Goal: Transaction & Acquisition: Purchase product/service

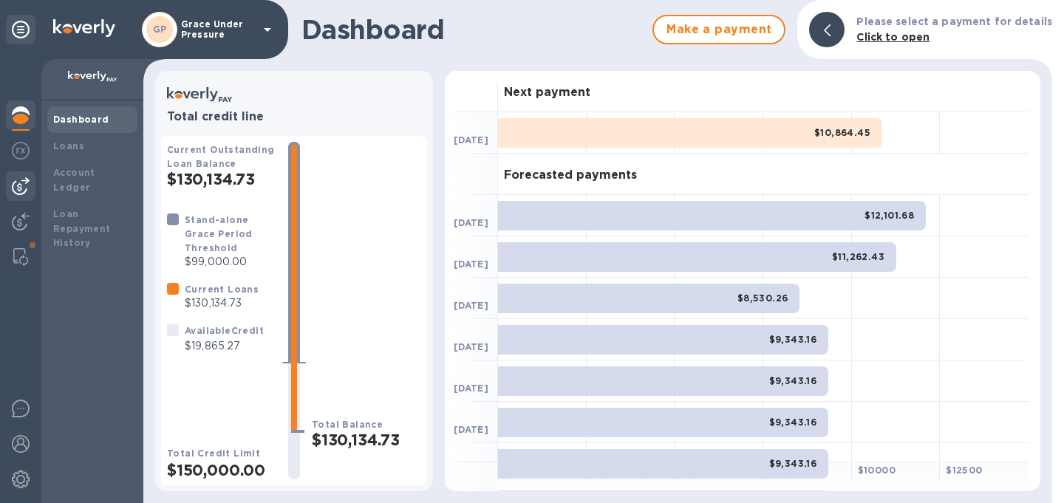
click at [23, 183] on img at bounding box center [21, 186] width 18 height 18
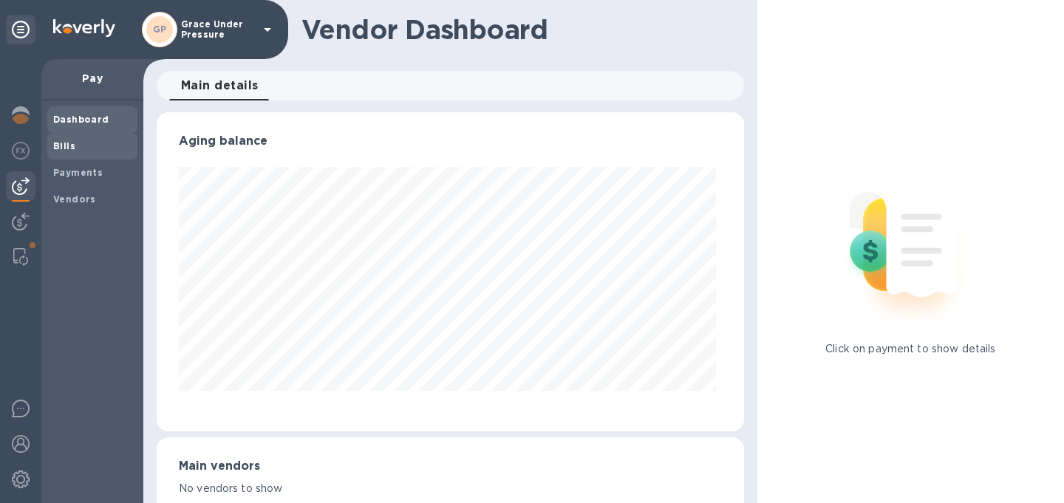
scroll to position [319, 582]
click at [69, 146] on b "Bills" at bounding box center [64, 145] width 22 height 11
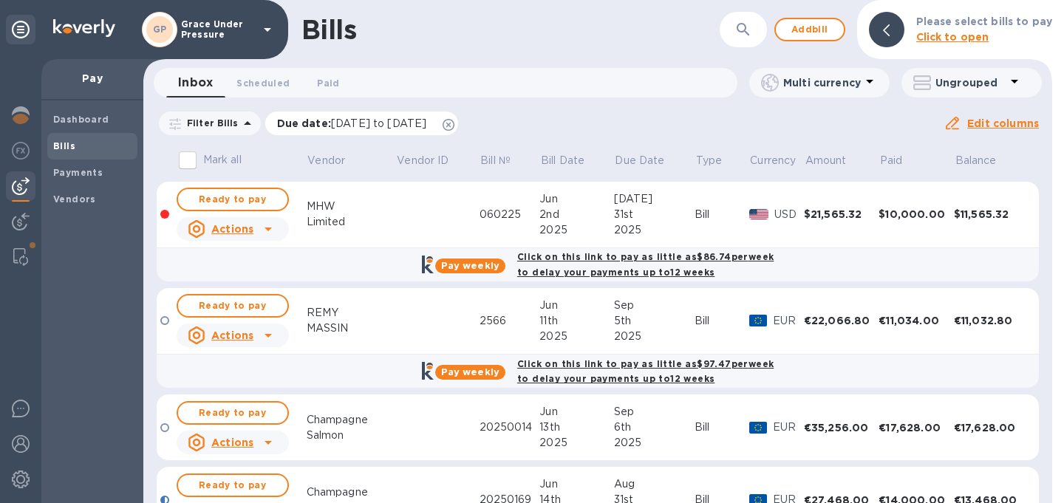
click at [455, 125] on icon at bounding box center [449, 125] width 12 height 12
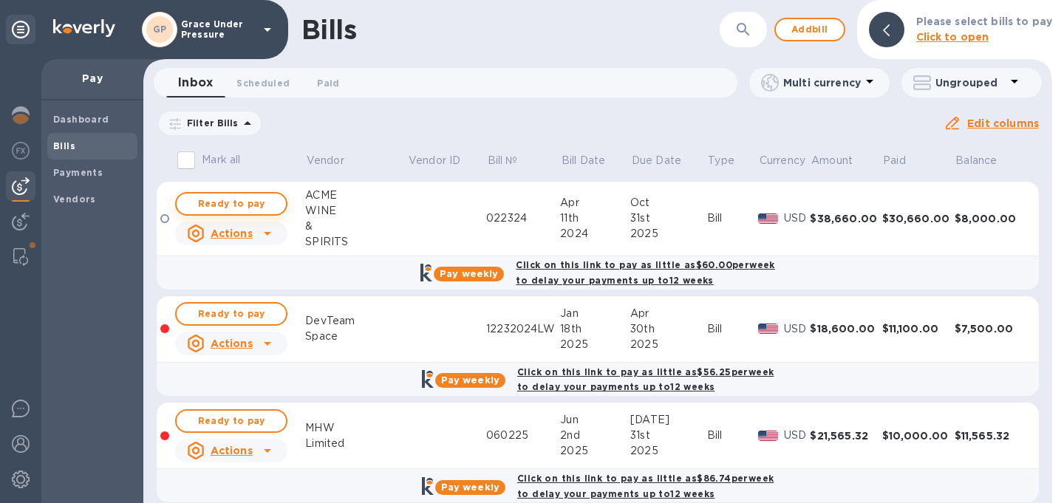
click at [262, 204] on span "Ready to pay" at bounding box center [231, 204] width 86 height 18
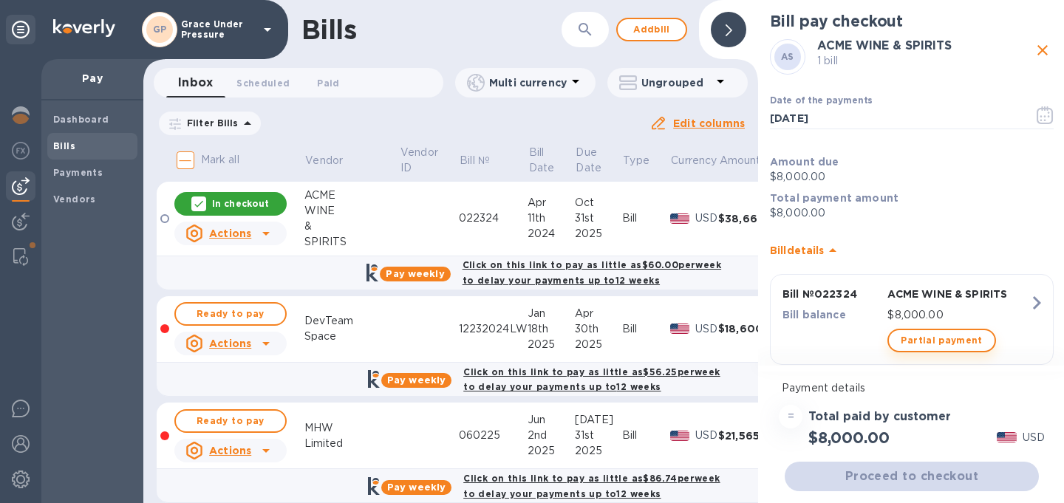
click at [937, 341] on span "Partial payment" at bounding box center [941, 341] width 81 height 18
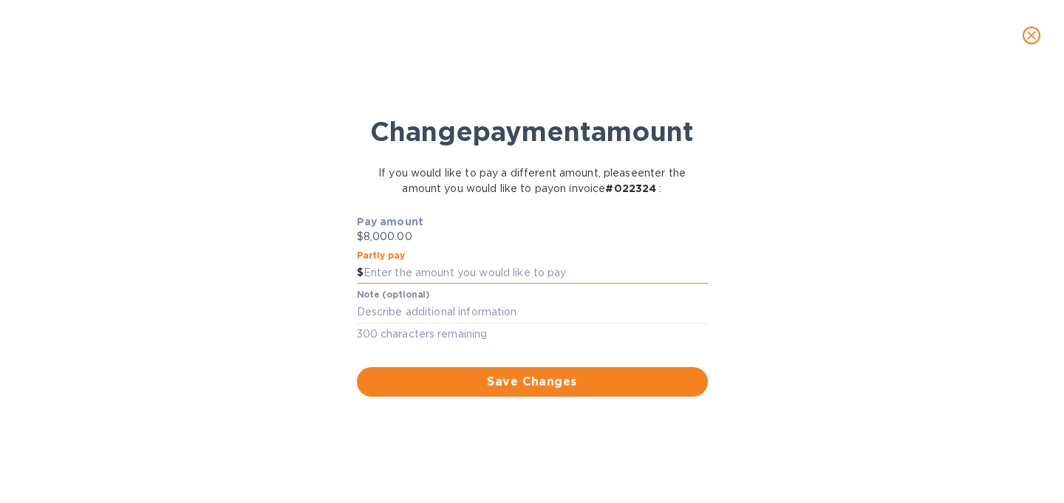
click at [506, 285] on input "text" at bounding box center [536, 273] width 344 height 22
type input "1,000.00"
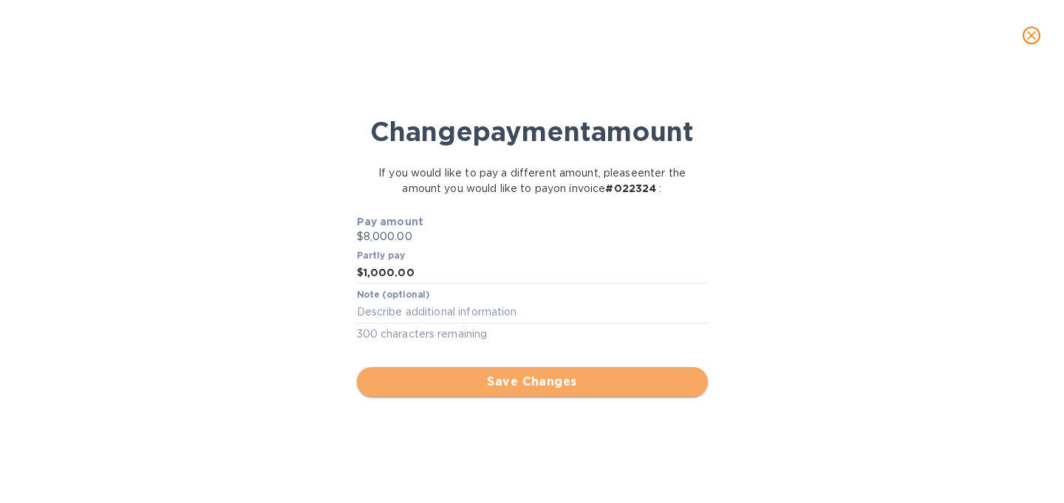
click at [526, 391] on span "Save Changes" at bounding box center [532, 382] width 327 height 18
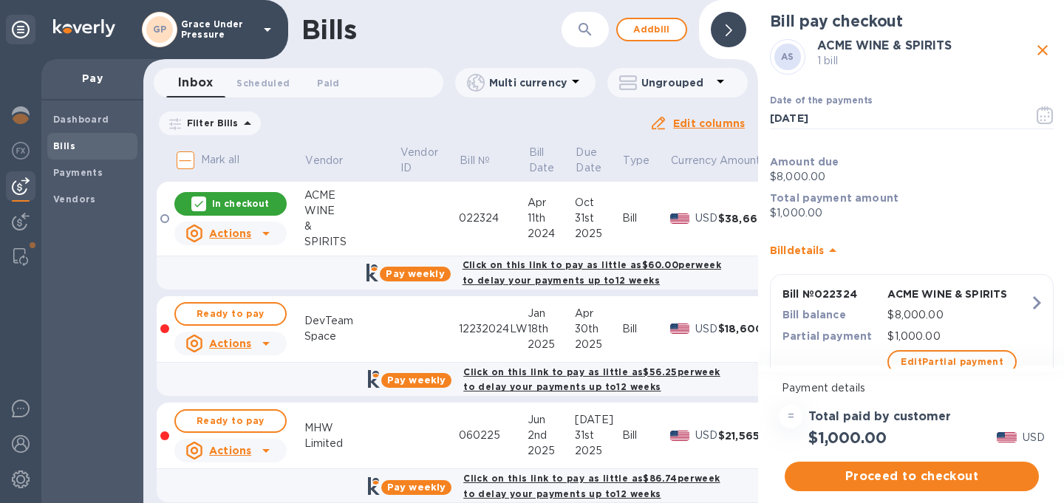
scroll to position [49, 0]
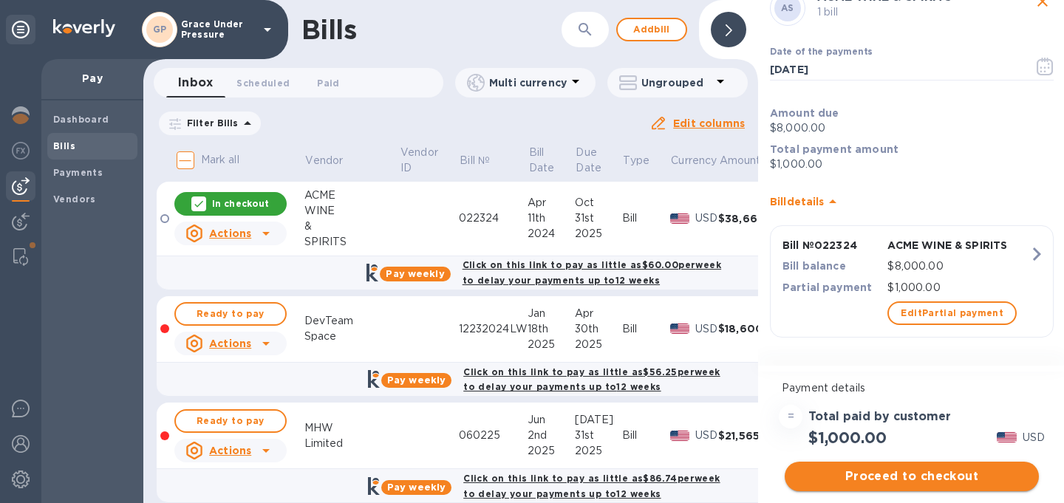
click at [891, 474] on span "Proceed to checkout" at bounding box center [912, 477] width 231 height 18
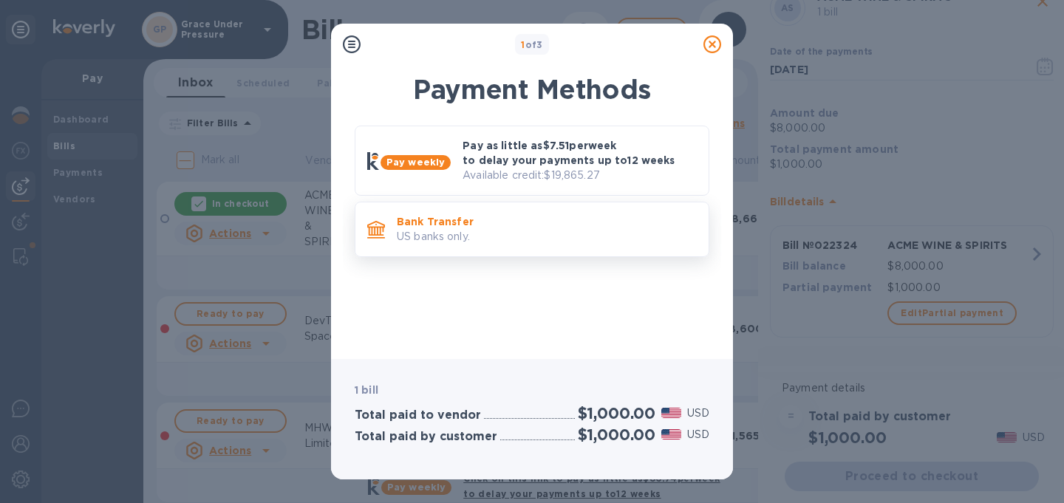
click at [567, 242] on p "US banks only." at bounding box center [547, 237] width 300 height 16
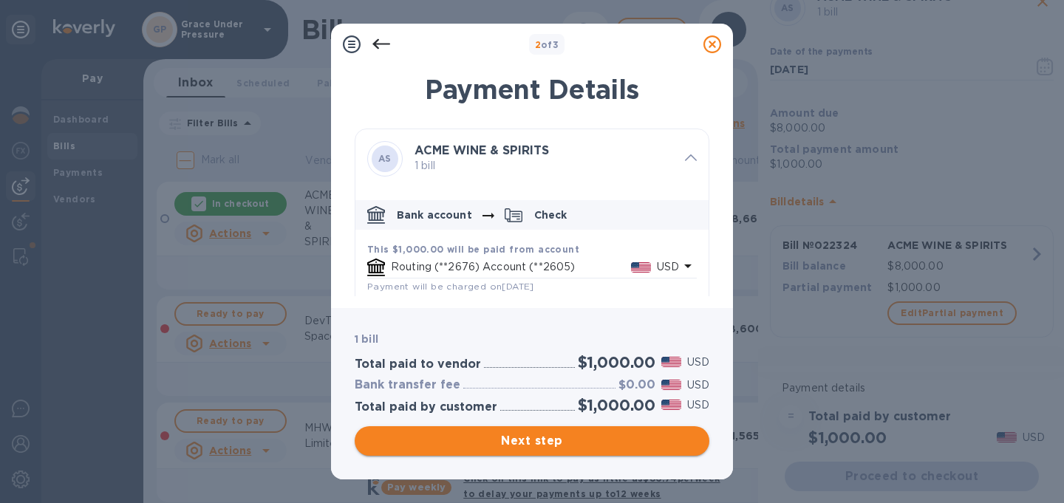
click at [551, 440] on span "Next step" at bounding box center [532, 441] width 331 height 18
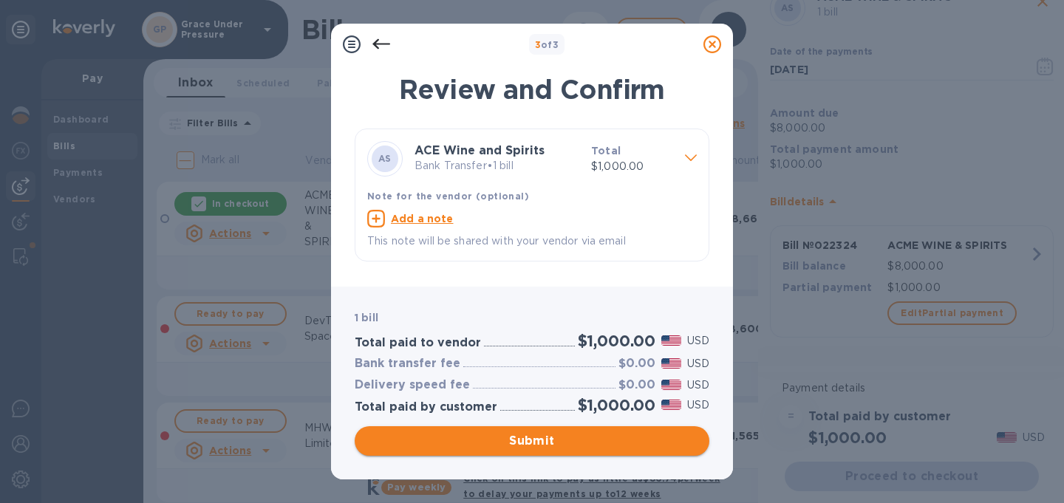
click at [551, 440] on span "Submit" at bounding box center [532, 441] width 331 height 18
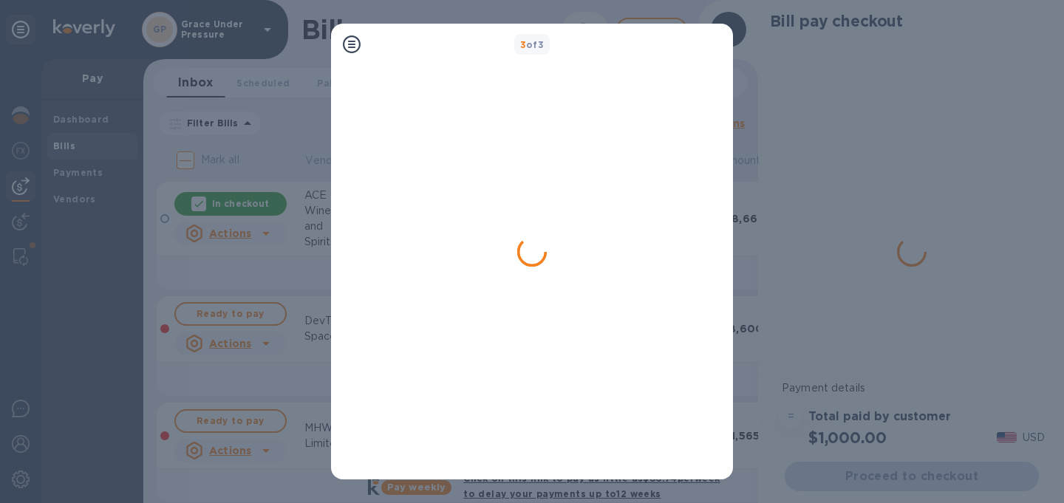
scroll to position [0, 0]
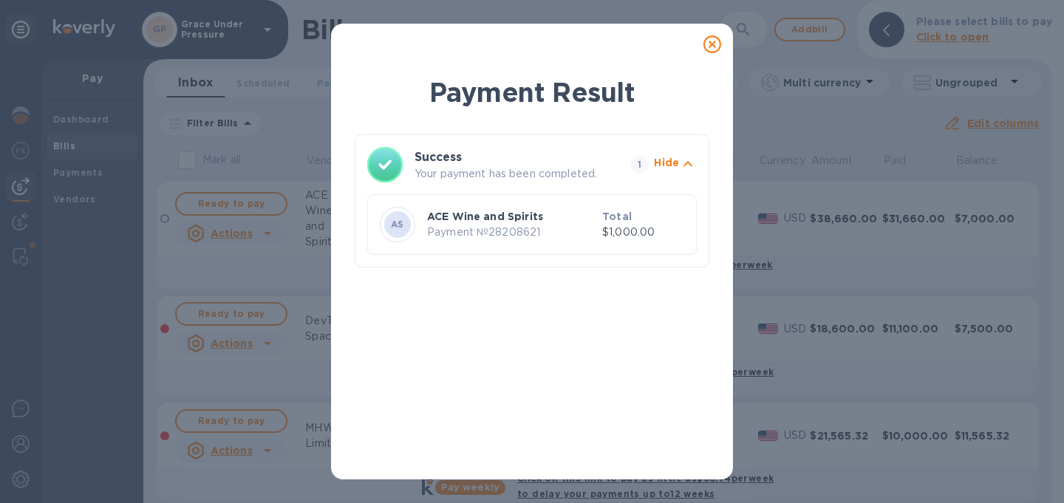
click at [708, 44] on icon at bounding box center [713, 44] width 18 height 18
